Goal: Task Accomplishment & Management: Manage account settings

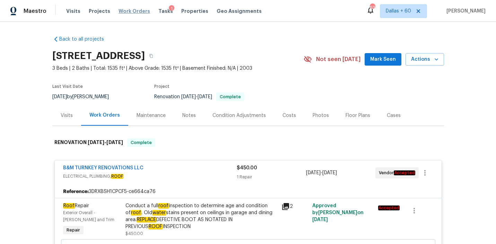
click at [131, 13] on span "Work Orders" at bounding box center [135, 11] width 32 height 7
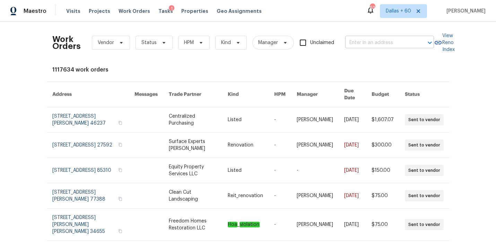
click at [383, 46] on input "text" at bounding box center [379, 42] width 69 height 11
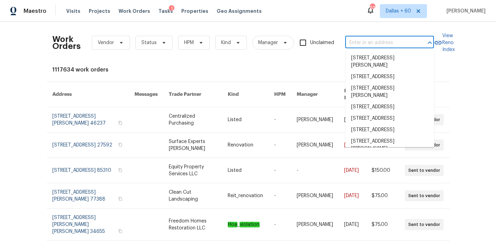
paste input "[STREET_ADDRESS]"
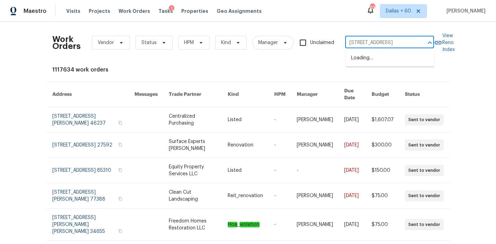
type input "[STREET_ADDRESS]"
click at [384, 56] on li "[STREET_ADDRESS]" at bounding box center [390, 57] width 89 height 11
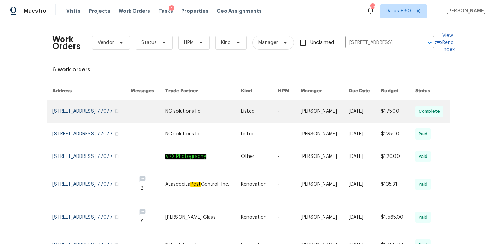
click at [244, 116] on link at bounding box center [259, 111] width 37 height 22
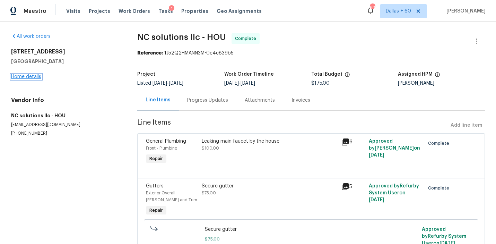
click at [28, 75] on link "Home details" at bounding box center [26, 76] width 30 height 5
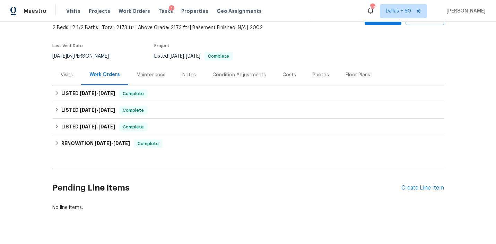
scroll to position [55, 0]
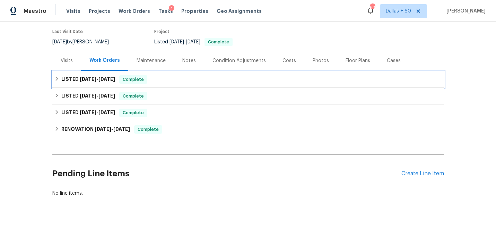
click at [195, 75] on div "LISTED [DATE] - [DATE] Complete" at bounding box center [248, 79] width 388 height 8
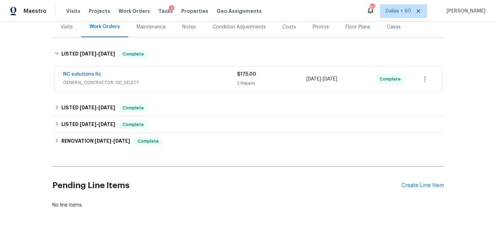
click at [195, 75] on div "NC solutions llc" at bounding box center [150, 75] width 174 height 8
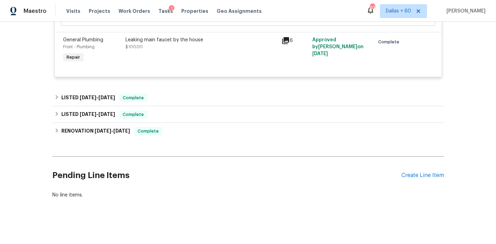
scroll to position [255, 0]
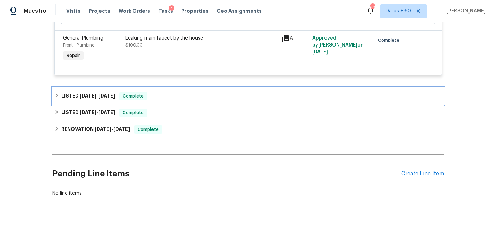
click at [194, 96] on div "LISTED [DATE] - [DATE] Complete" at bounding box center [248, 96] width 388 height 8
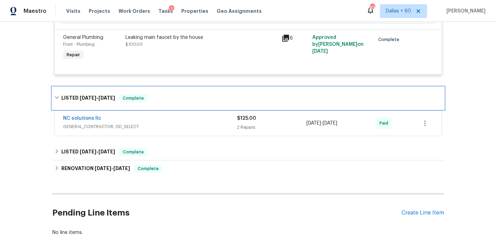
scroll to position [273, 0]
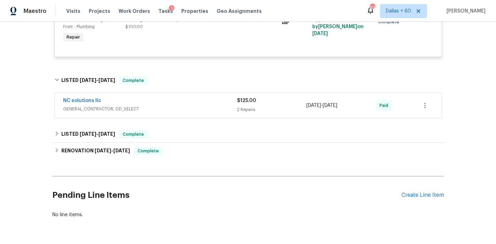
click at [193, 106] on span "GENERAL_CONTRACTOR, OD_SELECT" at bounding box center [150, 108] width 174 height 7
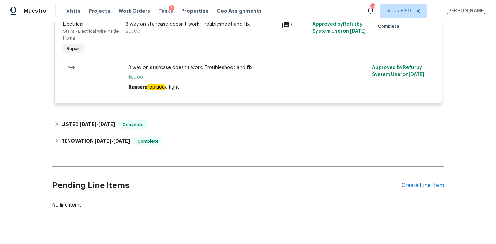
scroll to position [493, 0]
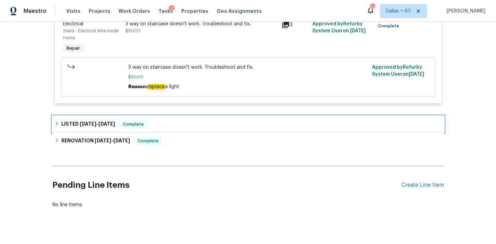
click at [193, 121] on div "LISTED [DATE] - [DATE] Complete" at bounding box center [248, 124] width 392 height 17
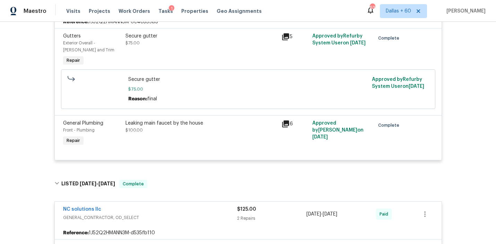
scroll to position [195, 0]
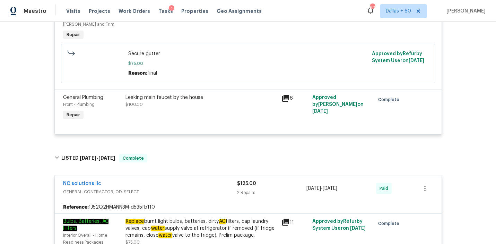
click at [208, 117] on div "Leaking main faucet by the house $100.00" at bounding box center [201, 108] width 156 height 32
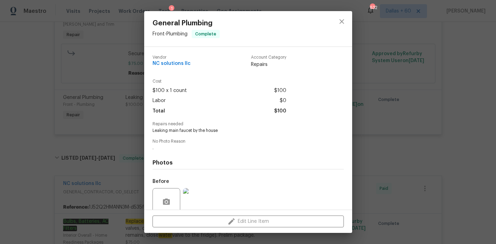
scroll to position [58, 0]
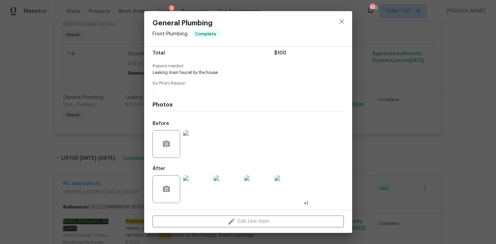
click at [200, 148] on img at bounding box center [197, 144] width 28 height 28
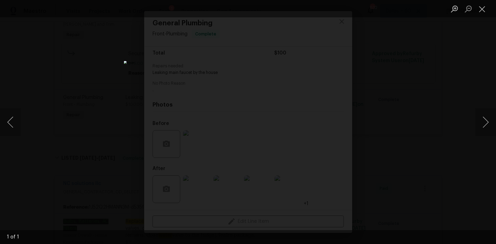
click at [411, 126] on div "Lightbox" at bounding box center [248, 122] width 496 height 244
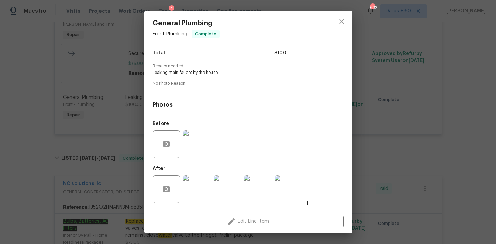
click at [192, 181] on img at bounding box center [197, 189] width 28 height 28
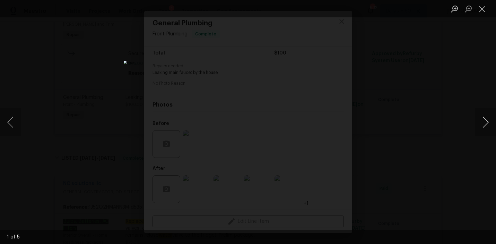
click at [486, 125] on button "Next image" at bounding box center [485, 122] width 21 height 28
click at [423, 163] on div "Lightbox" at bounding box center [248, 122] width 496 height 244
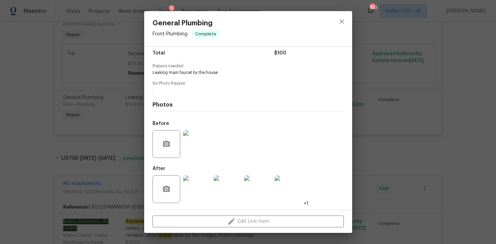
click at [42, 145] on div "General Plumbing Front - Plumbing Complete Vendor NC solutions llc Account Cate…" at bounding box center [248, 122] width 496 height 244
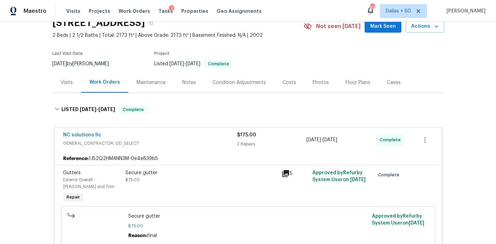
scroll to position [0, 0]
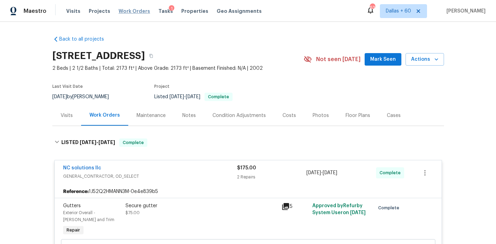
click at [129, 12] on span "Work Orders" at bounding box center [135, 11] width 32 height 7
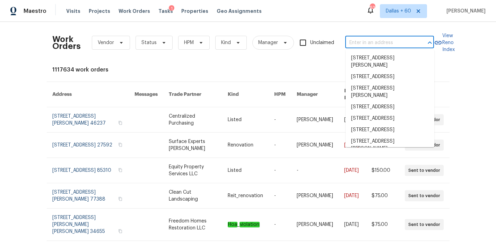
click at [379, 41] on input "text" at bounding box center [379, 42] width 69 height 11
paste input "[STREET_ADDRESS][PERSON_NAME]"
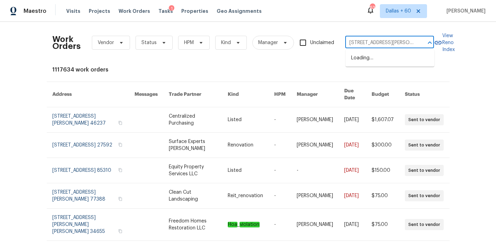
scroll to position [0, 23]
type input "[STREET_ADDRESS][PERSON_NAME]"
click at [387, 59] on li "[STREET_ADDRESS]" at bounding box center [390, 57] width 89 height 11
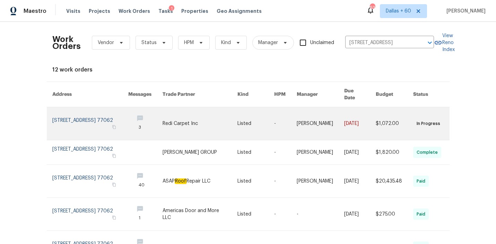
click at [195, 118] on link at bounding box center [200, 123] width 75 height 33
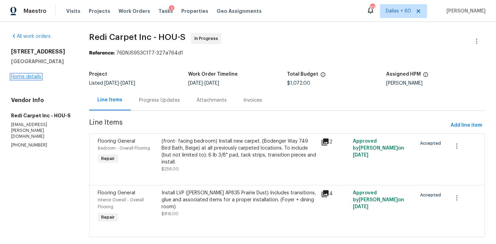
click at [32, 78] on link "Home details" at bounding box center [26, 76] width 30 height 5
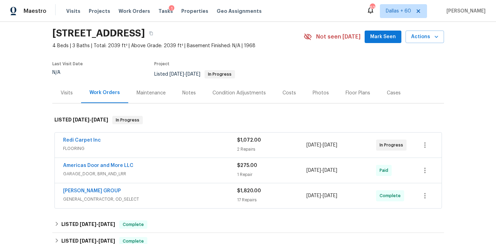
scroll to position [50, 0]
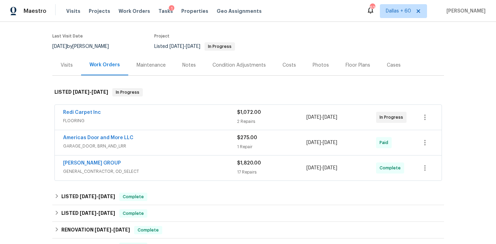
click at [199, 119] on span "FLOORING" at bounding box center [150, 120] width 174 height 7
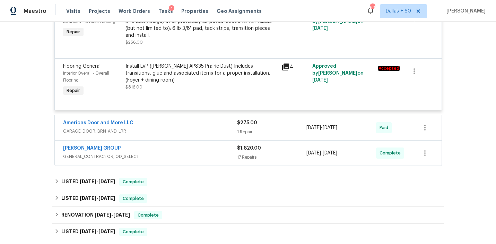
scroll to position [189, 0]
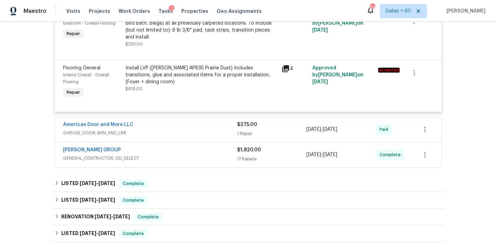
click at [193, 134] on span "GARAGE_DOOR, BRN_AND_LRR" at bounding box center [150, 132] width 174 height 7
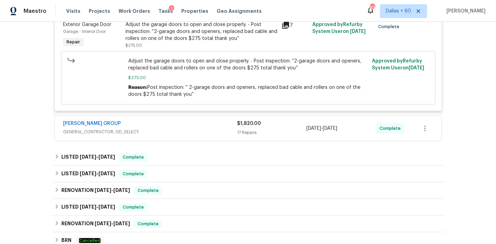
scroll to position [328, 0]
click at [192, 130] on span "GENERAL_CONTRACTOR, OD_SELECT" at bounding box center [150, 131] width 174 height 7
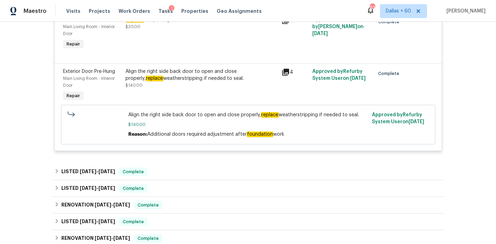
scroll to position [1339, 0]
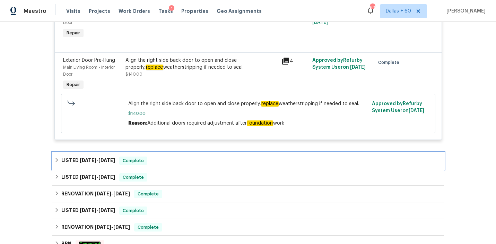
click at [201, 156] on div "LISTED [DATE] - [DATE] Complete" at bounding box center [248, 160] width 388 height 8
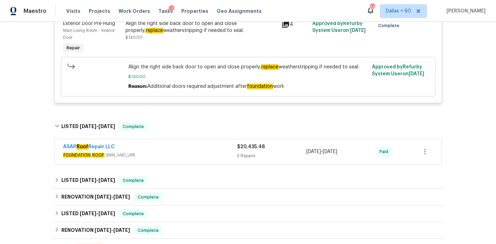
click at [200, 149] on div "ASAP Roof Repair LLC" at bounding box center [150, 147] width 174 height 8
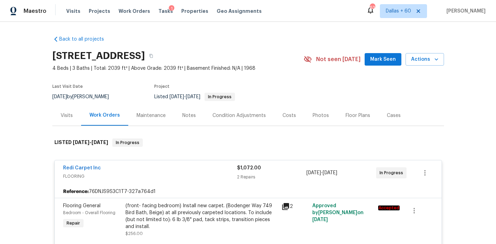
scroll to position [1, 0]
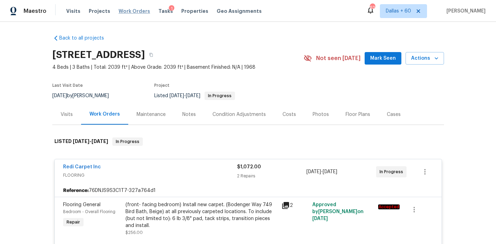
click at [131, 11] on span "Work Orders" at bounding box center [135, 11] width 32 height 7
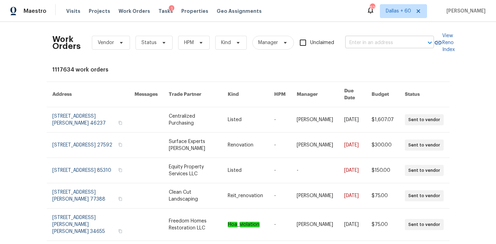
click at [389, 41] on input "text" at bounding box center [379, 42] width 69 height 11
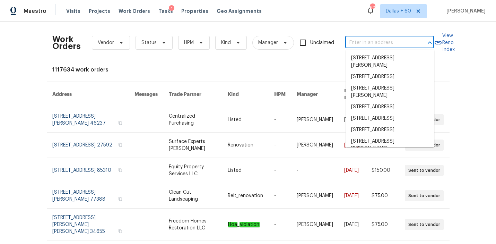
paste input "[STREET_ADDRESS]"
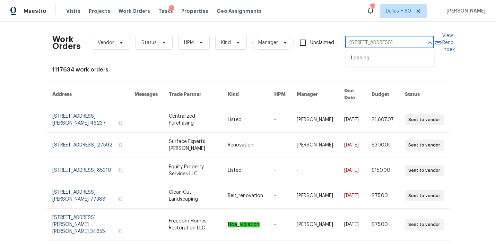
scroll to position [0, 31]
type input "[STREET_ADDRESS]"
click at [389, 60] on li "[STREET_ADDRESS]" at bounding box center [390, 57] width 89 height 11
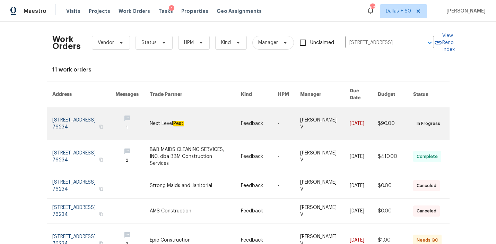
click at [186, 114] on link at bounding box center [195, 123] width 91 height 33
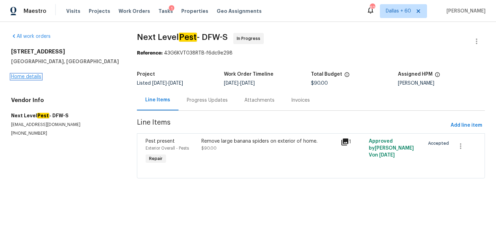
click at [15, 77] on link "Home details" at bounding box center [26, 76] width 30 height 5
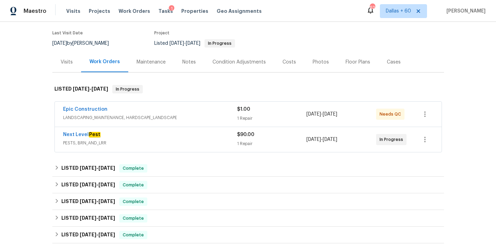
click at [205, 113] on div "Epic Construction" at bounding box center [150, 110] width 174 height 8
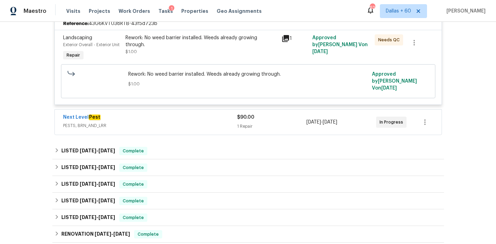
click at [205, 114] on div "Next Level Pest" at bounding box center [150, 118] width 174 height 8
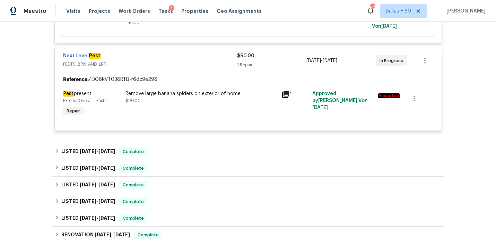
scroll to position [229, 0]
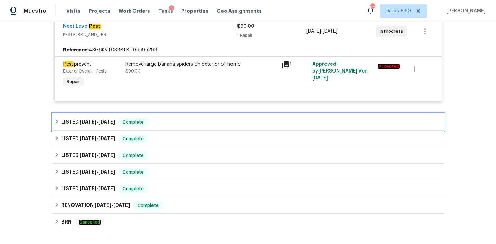
click at [205, 118] on div "LISTED [DATE] - [DATE] Complete" at bounding box center [248, 122] width 388 height 8
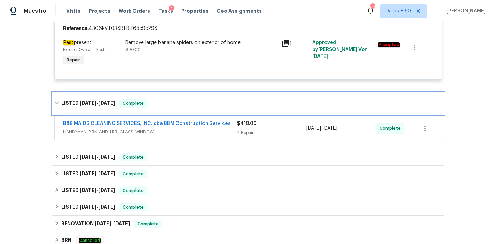
scroll to position [284, 0]
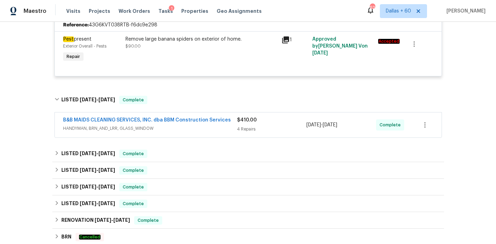
click at [203, 125] on span "HANDYMAN, BRN_AND_LRR, GLASS_WINDOW" at bounding box center [150, 128] width 174 height 7
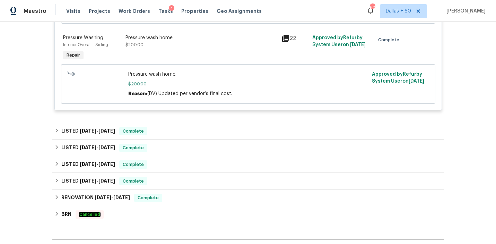
scroll to position [578, 0]
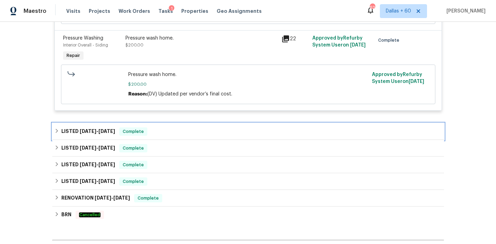
click at [201, 131] on div "LISTED [DATE] - [DATE] Complete" at bounding box center [248, 131] width 388 height 8
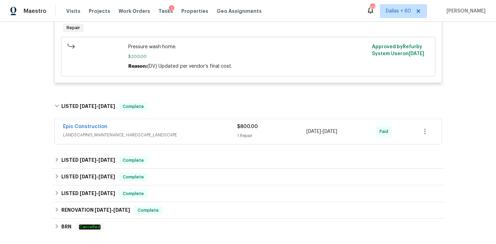
click at [201, 131] on span "LANDSCAPING_MAINTENANCE, HARDSCAPE_LANDSCAPE" at bounding box center [150, 134] width 174 height 7
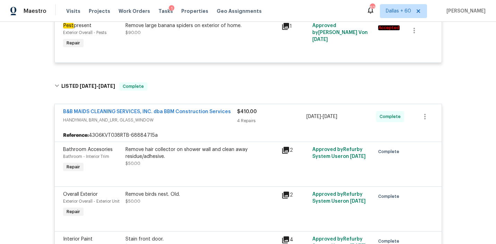
scroll to position [0, 0]
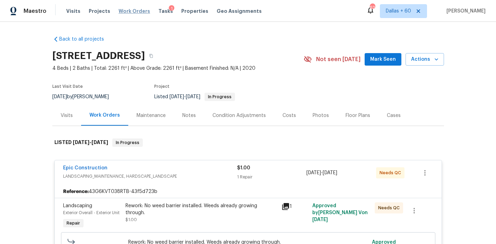
click at [123, 10] on span "Work Orders" at bounding box center [135, 11] width 32 height 7
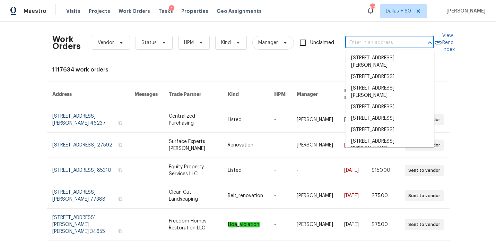
click at [362, 42] on input "text" at bounding box center [379, 42] width 69 height 11
paste input "[STREET_ADDRESS]"
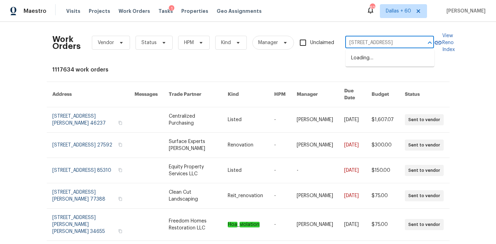
type input "[STREET_ADDRESS]"
click at [371, 53] on li "[STREET_ADDRESS]" at bounding box center [390, 57] width 89 height 11
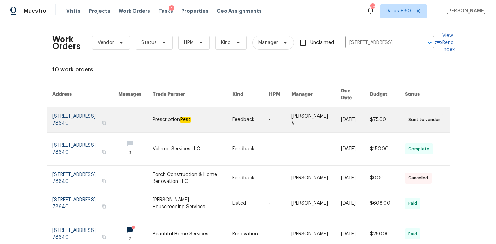
click at [200, 116] on link at bounding box center [193, 119] width 80 height 25
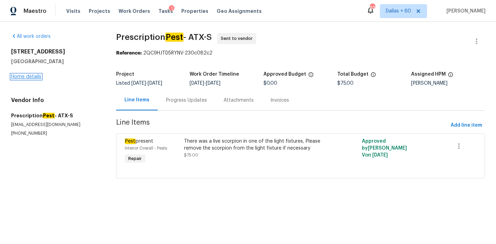
click at [26, 76] on link "Home details" at bounding box center [26, 76] width 30 height 5
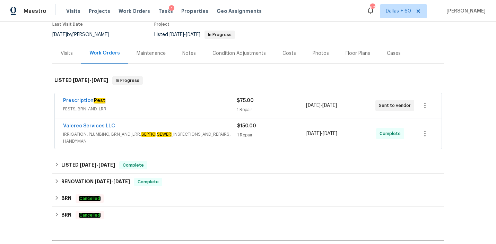
click at [161, 104] on div "Prescription Pest" at bounding box center [150, 101] width 174 height 8
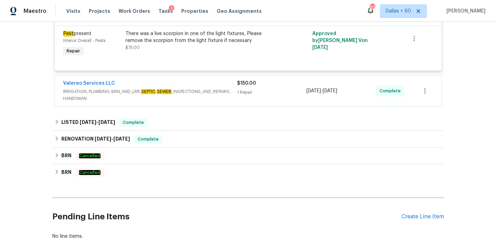
scroll to position [174, 0]
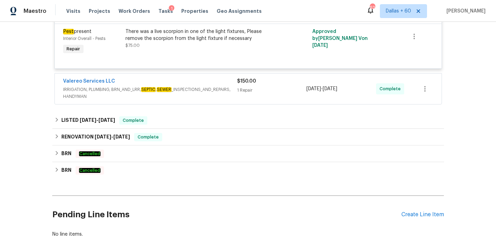
click at [198, 99] on span "IRRIGATION, PLUMBING, BRN_AND_LRR, SEPTIC , SEWER _INSPECTIONS_AND_REPAIRS, HAN…" at bounding box center [150, 93] width 174 height 14
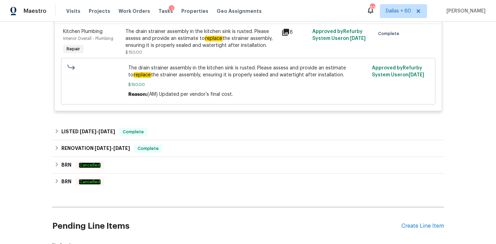
scroll to position [266, 0]
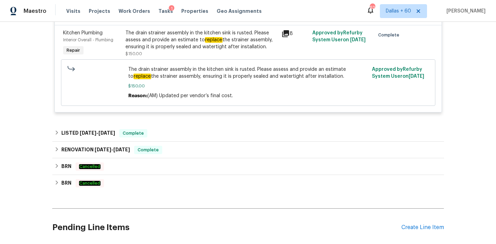
click at [199, 121] on div "Back to all projects [STREET_ADDRESS] 4 Beds | 2 1/2 Baths | Total: 2362 ft² | …" at bounding box center [248, 10] width 392 height 492
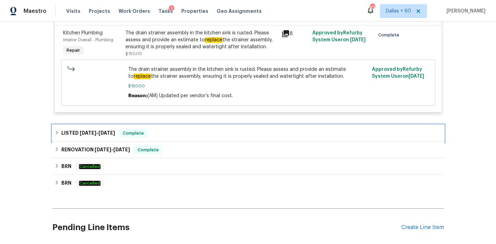
click at [199, 125] on div "LISTED [DATE] - [DATE] Complete" at bounding box center [248, 133] width 392 height 17
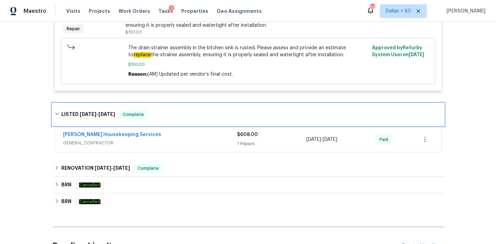
scroll to position [288, 0]
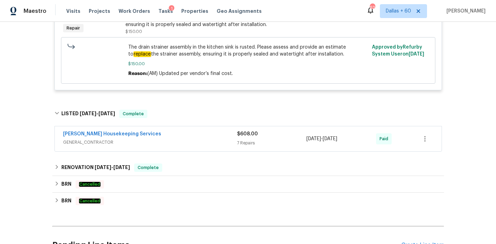
click at [197, 133] on div "[PERSON_NAME] Housekeeping Services" at bounding box center [150, 134] width 174 height 8
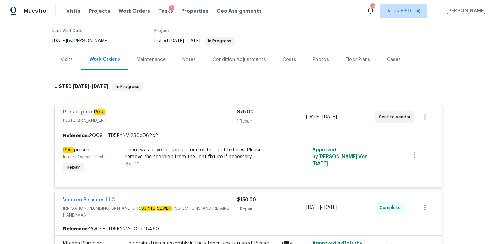
scroll to position [0, 0]
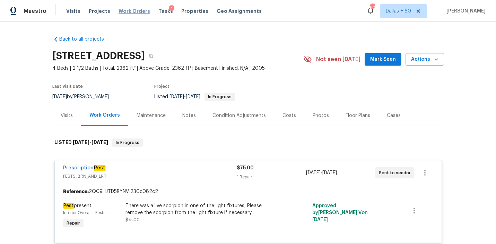
click at [134, 10] on span "Work Orders" at bounding box center [135, 11] width 32 height 7
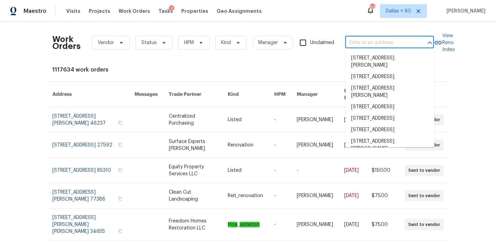
click at [358, 41] on input "text" at bounding box center [379, 42] width 69 height 11
paste input "[STREET_ADDRESS][PERSON_NAME]"
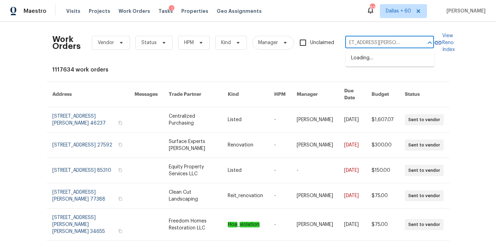
type input "[STREET_ADDRESS][PERSON_NAME]"
click at [369, 59] on li "[STREET_ADDRESS]" at bounding box center [390, 57] width 89 height 11
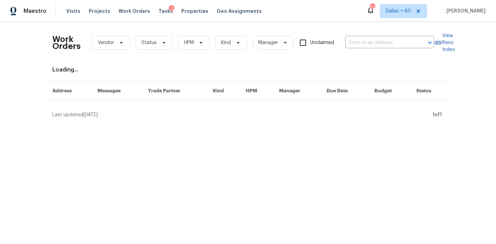
type input "[STREET_ADDRESS]"
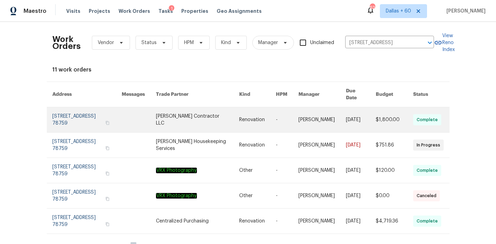
click at [217, 111] on link at bounding box center [198, 119] width 84 height 25
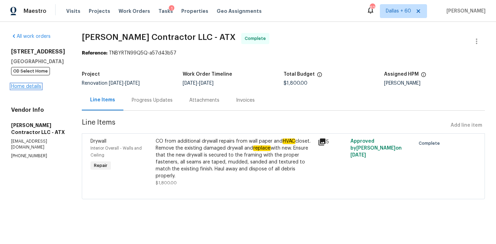
click at [19, 86] on link "Home details" at bounding box center [26, 86] width 30 height 5
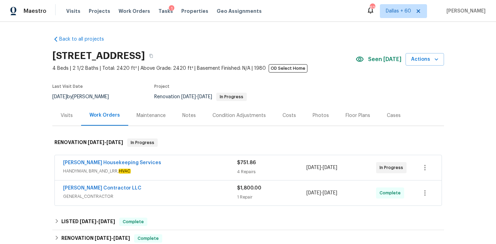
click at [173, 168] on span "HANDYMAN, BRN_AND_LRR, HVAC" at bounding box center [150, 171] width 174 height 7
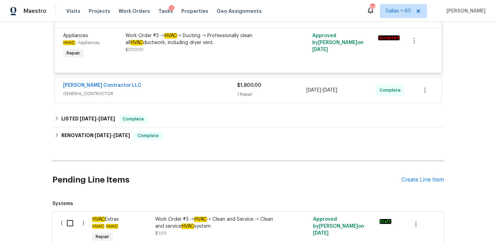
scroll to position [394, 0]
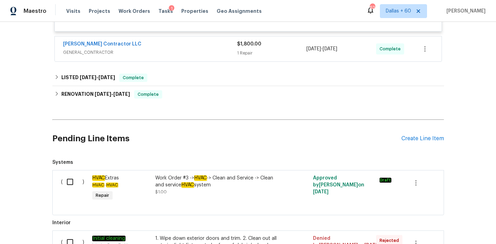
click at [197, 54] on span "GENERAL_CONTRACTOR" at bounding box center [150, 52] width 174 height 7
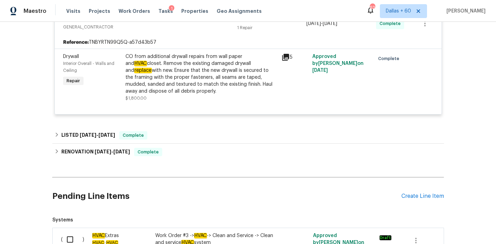
scroll to position [442, 0]
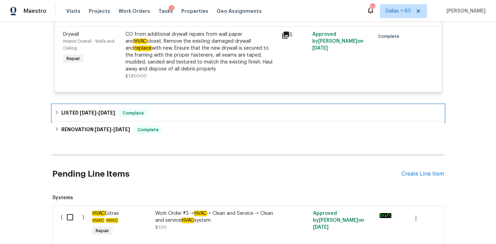
click at [198, 116] on div "LISTED [DATE] - [DATE] Complete" at bounding box center [248, 113] width 388 height 8
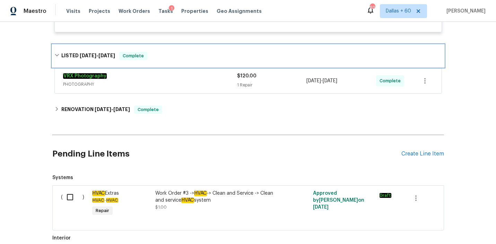
scroll to position [507, 0]
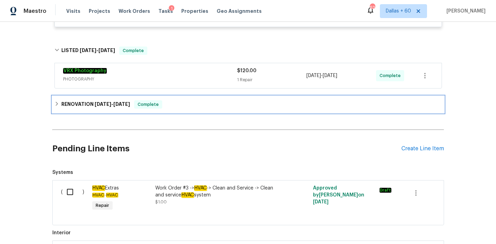
click at [192, 111] on div "RENOVATION [DATE] - [DATE] Complete" at bounding box center [248, 104] width 392 height 17
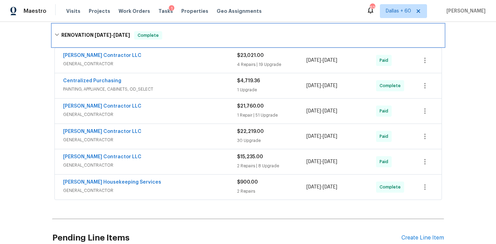
scroll to position [574, 0]
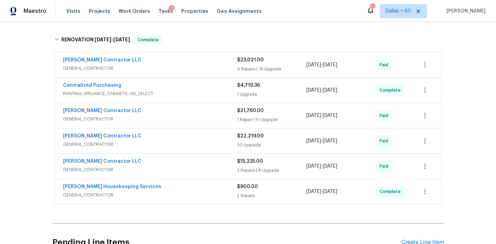
click at [187, 190] on div "[PERSON_NAME] Housekeeping Services" at bounding box center [150, 187] width 174 height 8
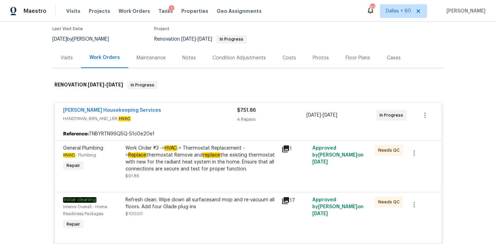
scroll to position [0, 0]
